Goal: Information Seeking & Learning: Check status

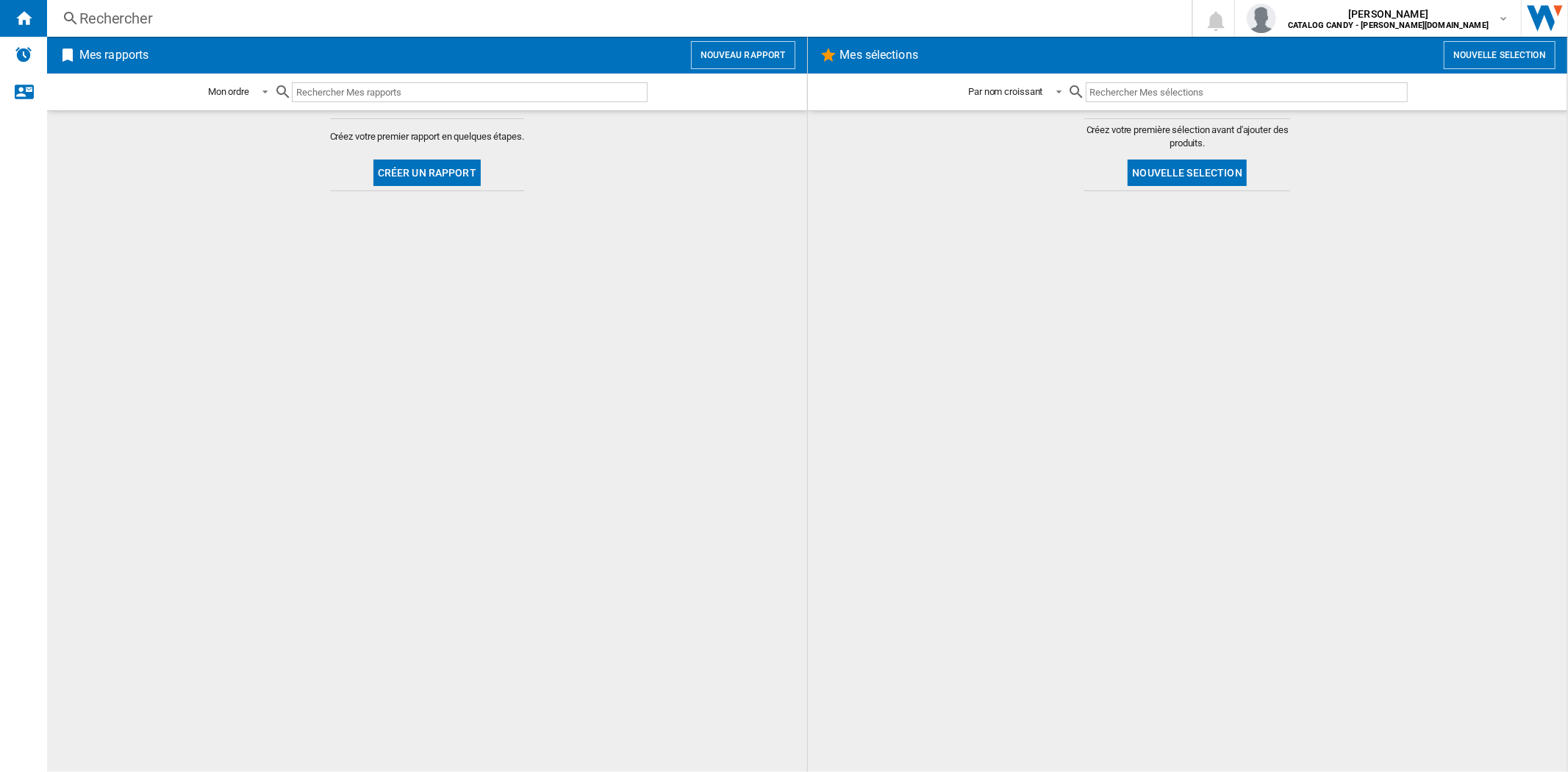
click at [130, 9] on div "Rechercher" at bounding box center [616, 18] width 1074 height 21
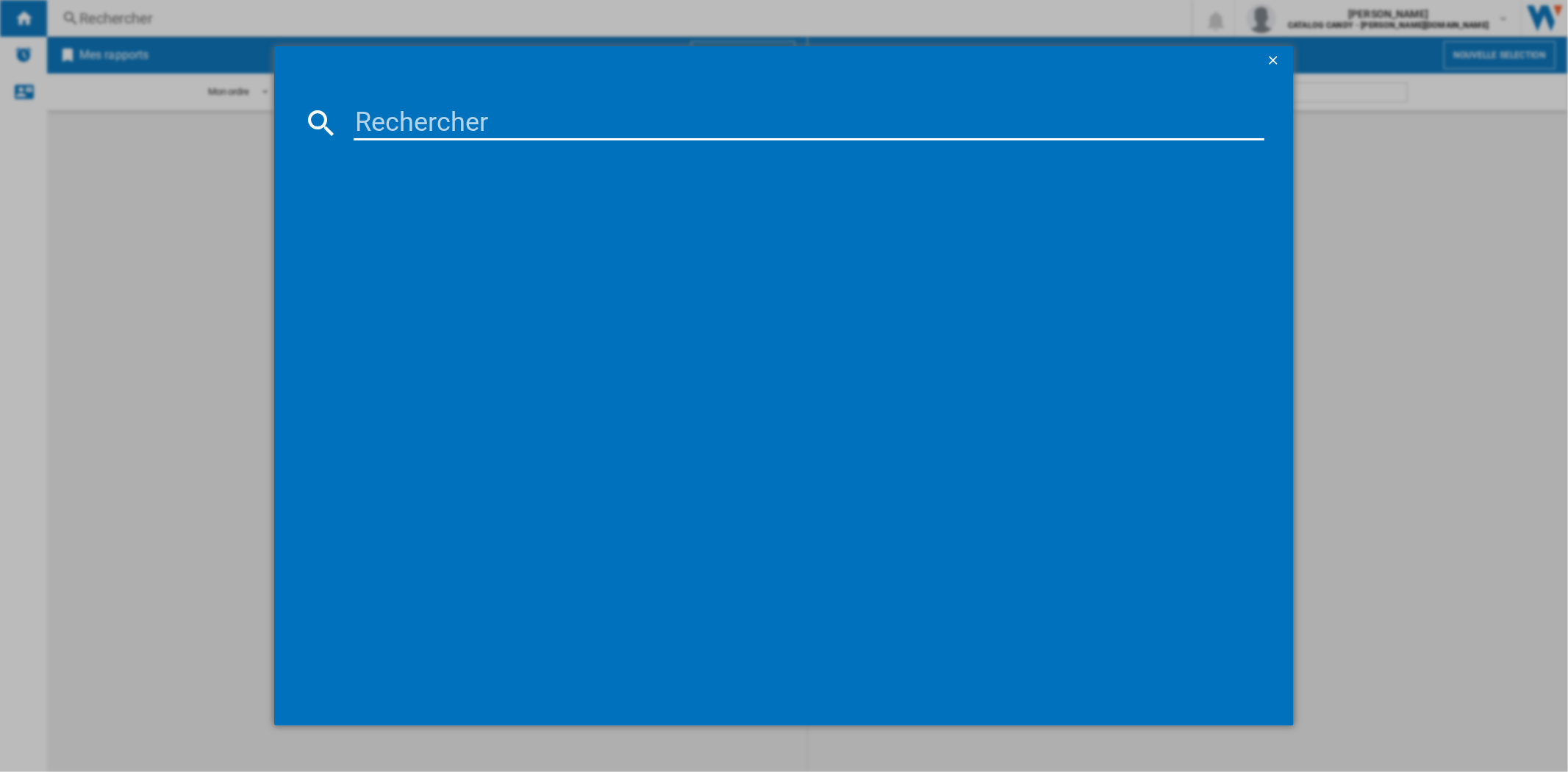
click at [417, 123] on input at bounding box center [808, 123] width 910 height 36
type input "RFC3"
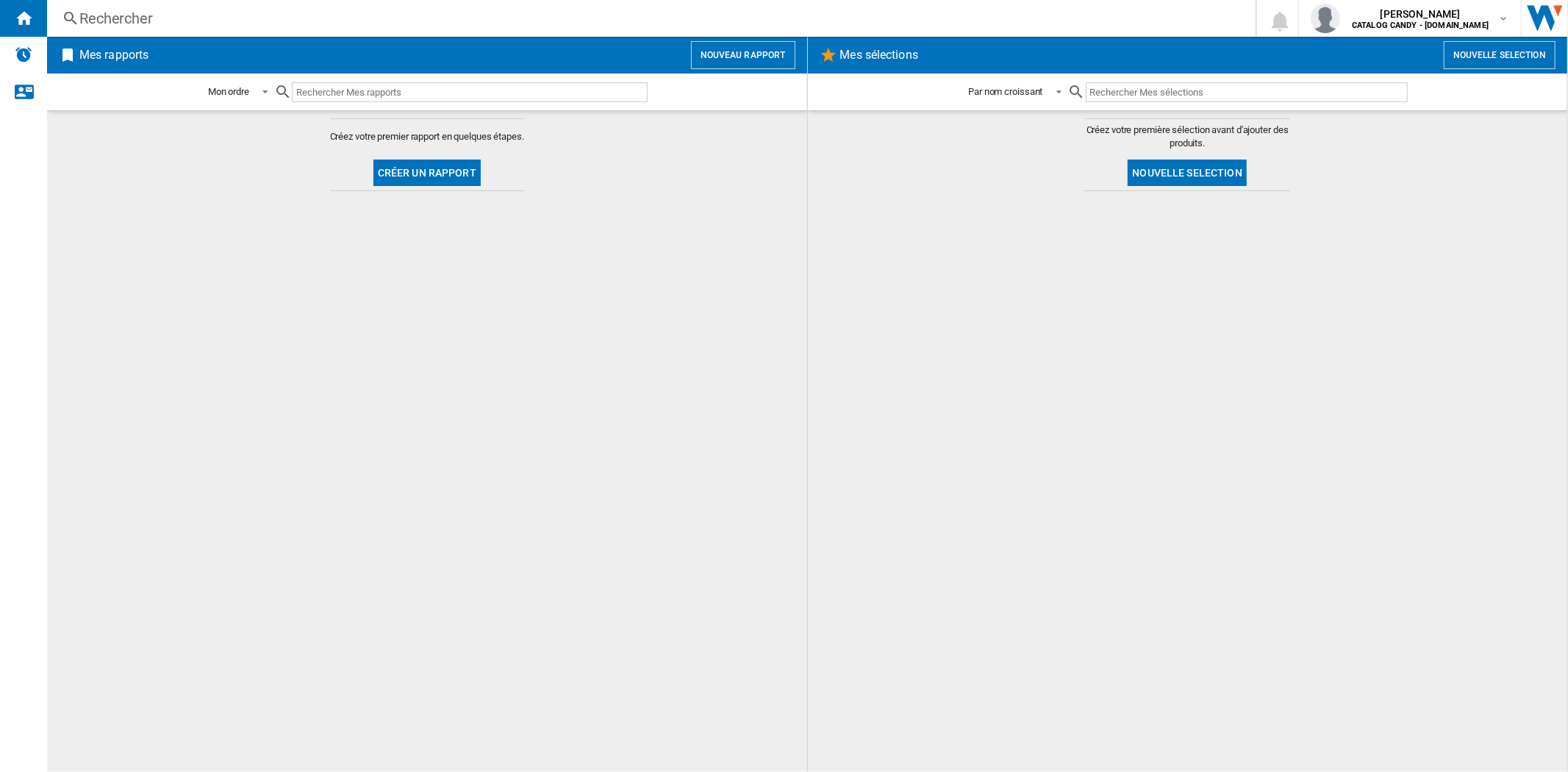
click at [318, 21] on div "Rechercher" at bounding box center [648, 18] width 1138 height 21
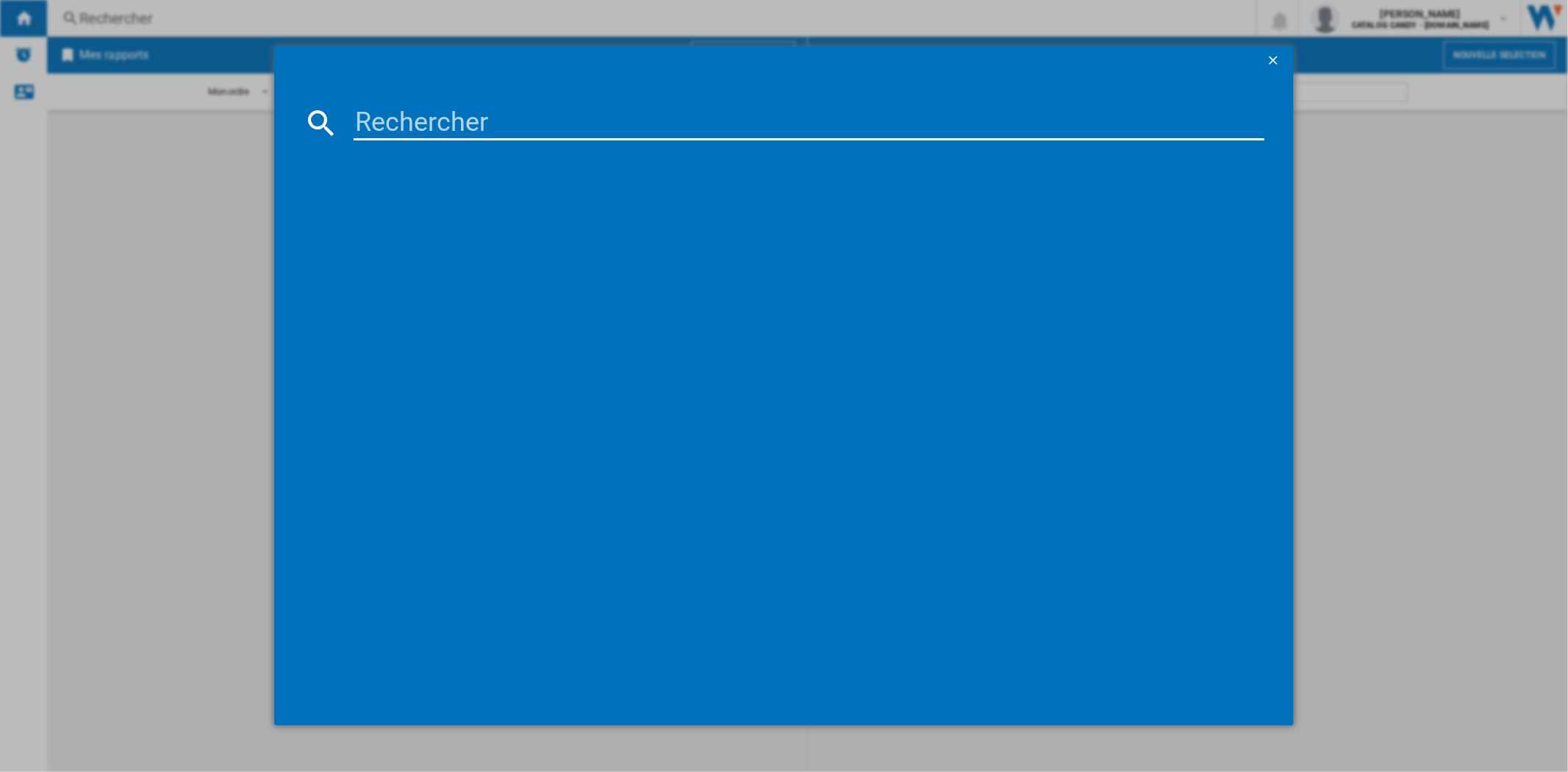
click at [439, 123] on input at bounding box center [808, 123] width 910 height 36
paste input "RFC3O0879IN WF"
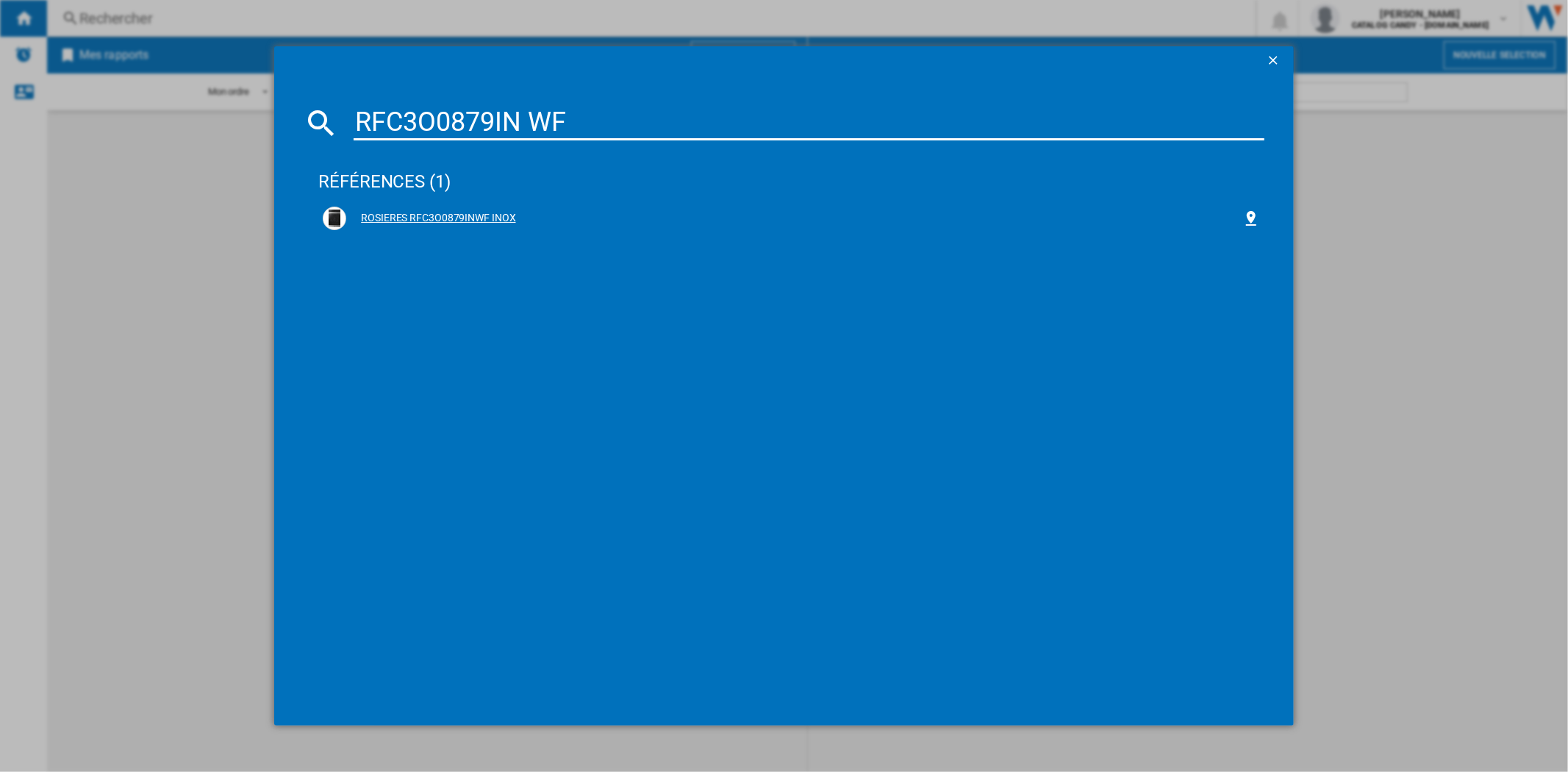
type input "RFC3O0879IN WF"
click at [457, 214] on div "ROSIERES RFC3O0879INWF INOX" at bounding box center [794, 218] width 895 height 15
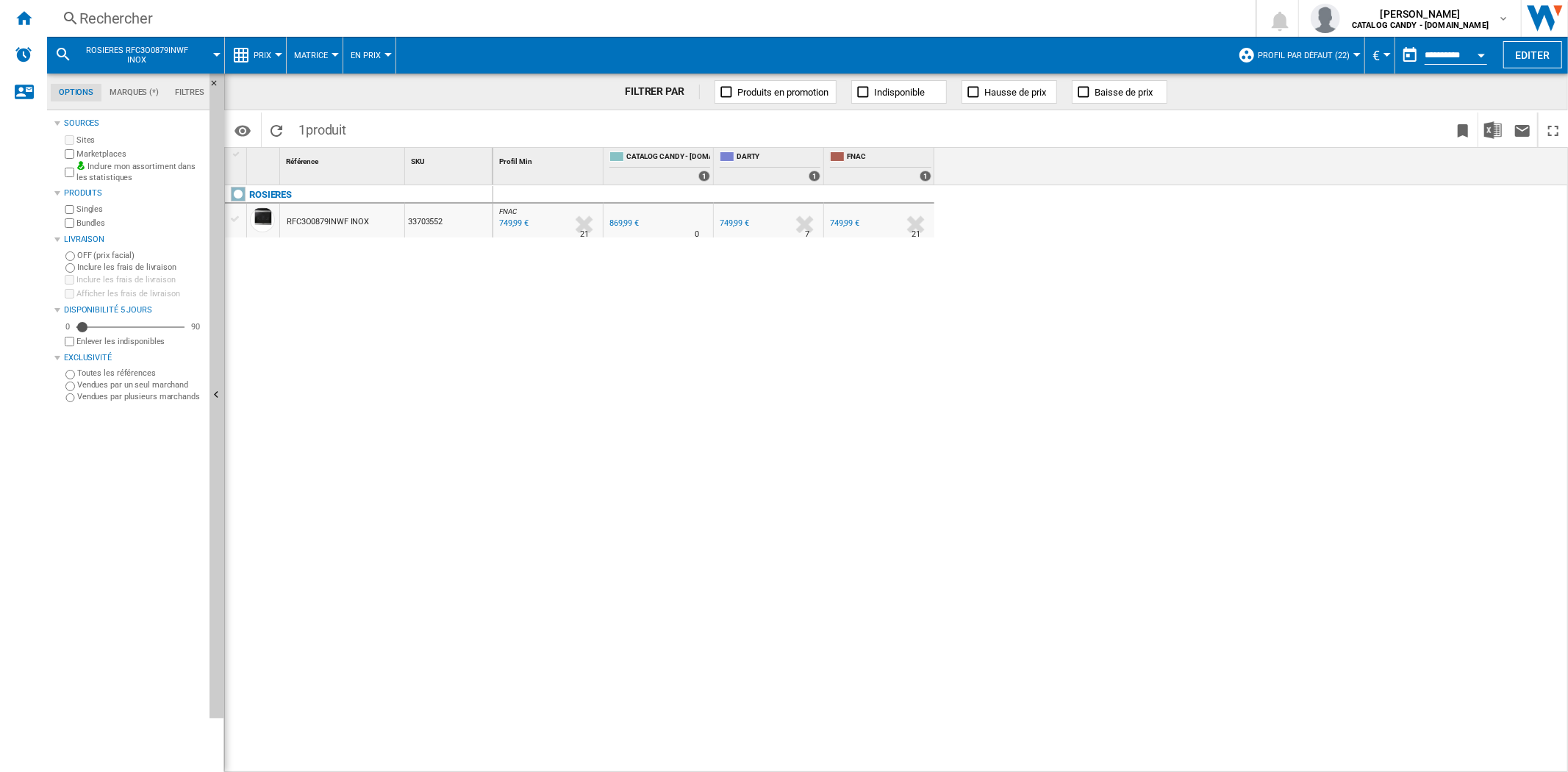
click at [278, 59] on md-menu "Prix Prix Matrice des prix Classement des prix Analyses Base 100 Références com…" at bounding box center [256, 55] width 62 height 37
click at [268, 50] on span "Prix" at bounding box center [262, 55] width 17 height 10
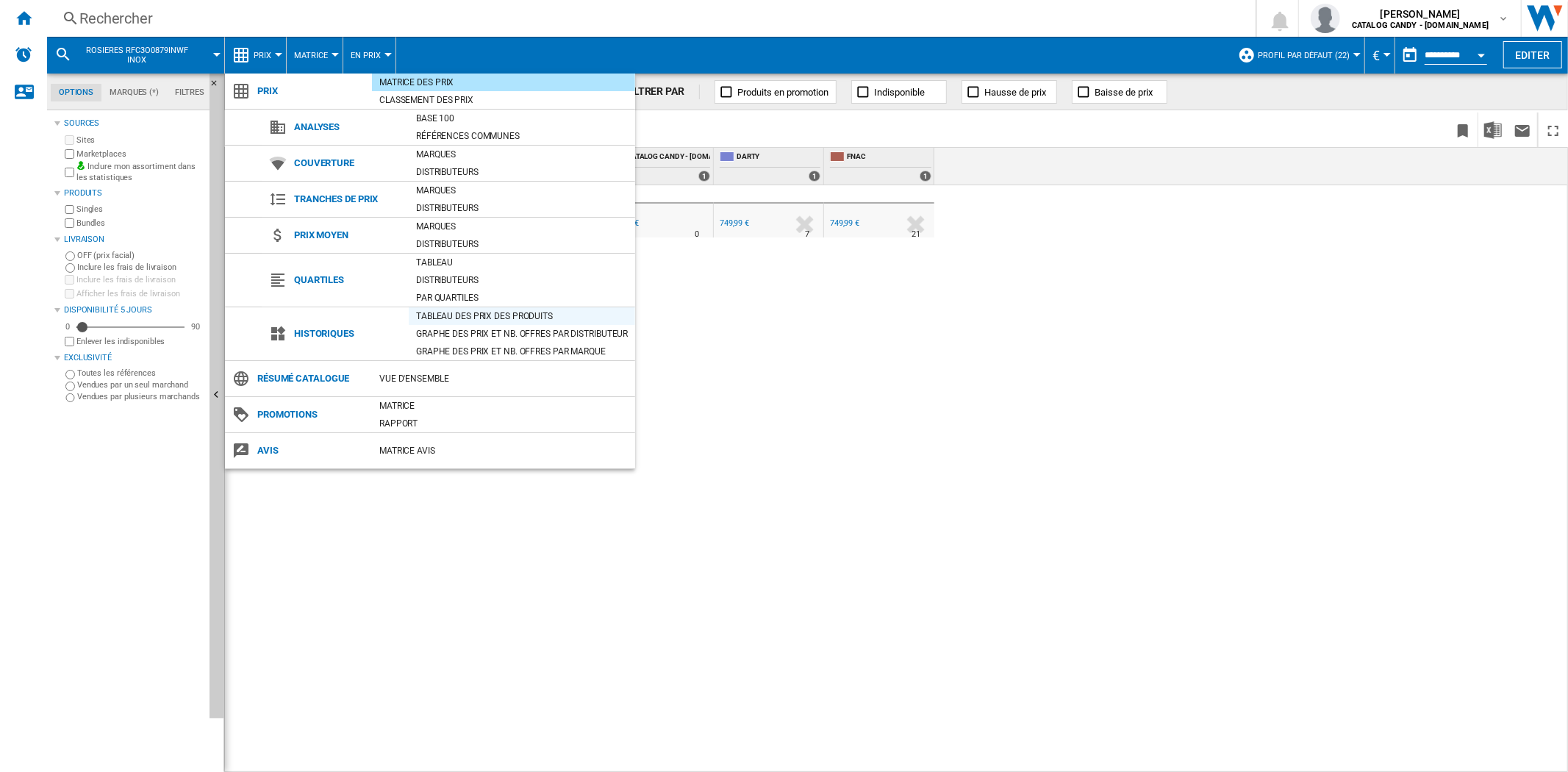
click at [444, 314] on div "Tableau des prix des produits" at bounding box center [522, 316] width 226 height 15
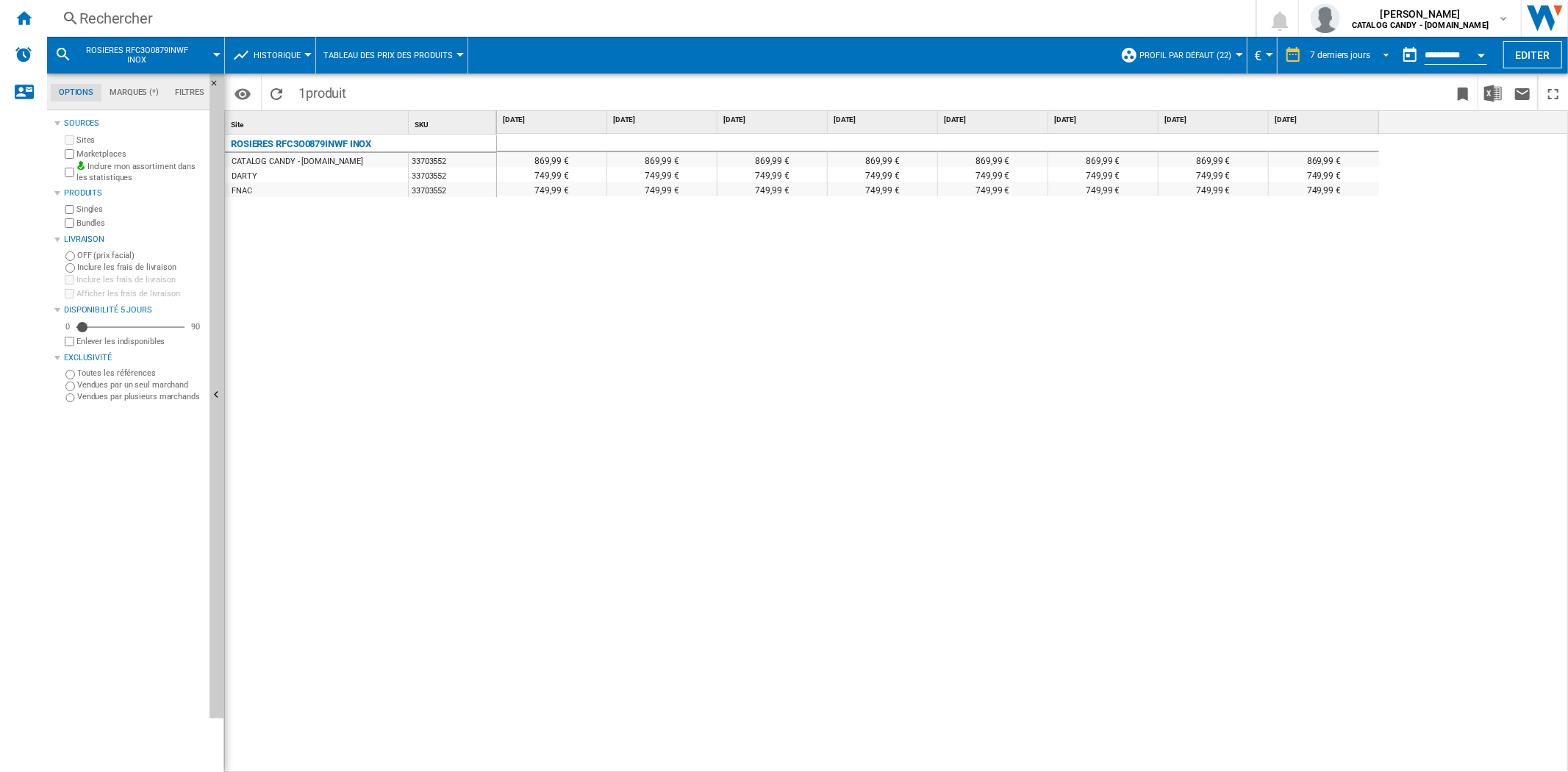
click at [1338, 52] on div "7 derniers jours" at bounding box center [1340, 55] width 59 height 10
click at [1333, 184] on div "8 dernières semaines" at bounding box center [1349, 189] width 83 height 12
